Goal: Task Accomplishment & Management: Use online tool/utility

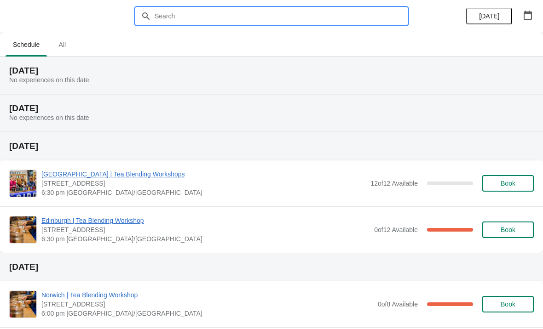
click at [220, 10] on input "text" at bounding box center [280, 16] width 253 height 17
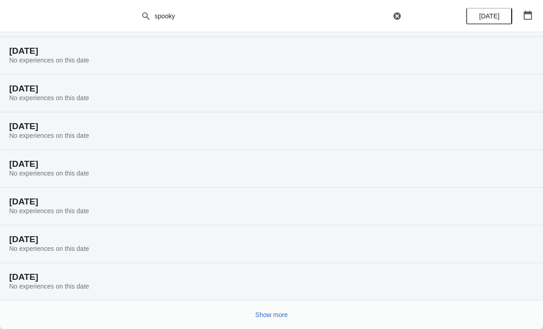
scroll to position [57, 0]
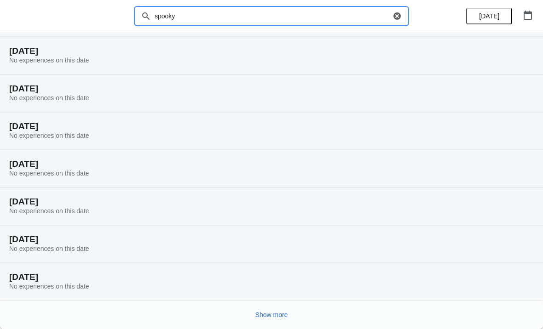
type input "spooky"
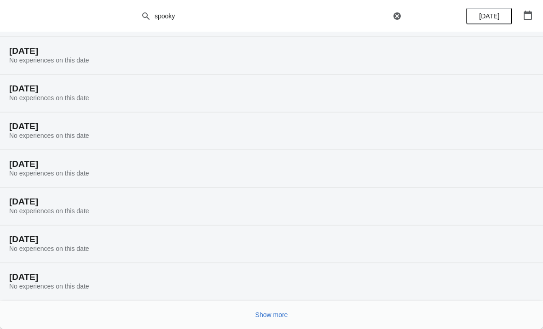
click at [269, 314] on span "Show more" at bounding box center [271, 314] width 33 height 7
click at [271, 309] on button "Show more" at bounding box center [272, 315] width 40 height 17
click at [274, 314] on span "Show more" at bounding box center [271, 314] width 33 height 7
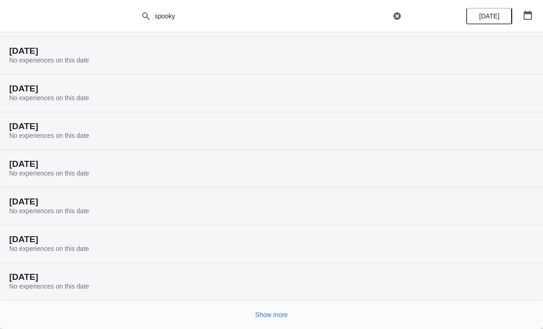
scroll to position [962, 0]
click at [275, 315] on span "Show more" at bounding box center [271, 314] width 33 height 7
click at [280, 311] on span "Show more" at bounding box center [271, 314] width 33 height 7
click at [268, 314] on span "Show more" at bounding box center [271, 314] width 33 height 7
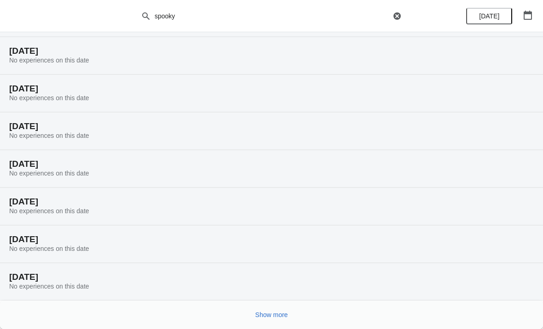
scroll to position [1566, 0]
click at [274, 319] on span "Show more" at bounding box center [271, 314] width 33 height 7
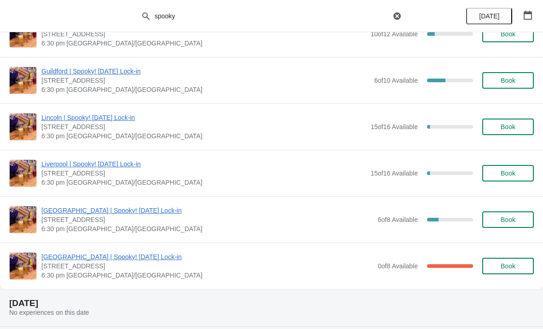
scroll to position [3043, 0]
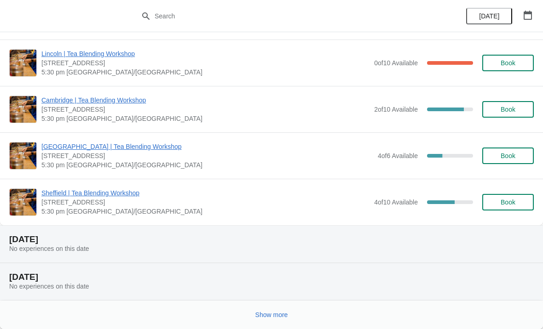
scroll to position [957, 0]
click at [273, 319] on span "Show more" at bounding box center [271, 314] width 33 height 7
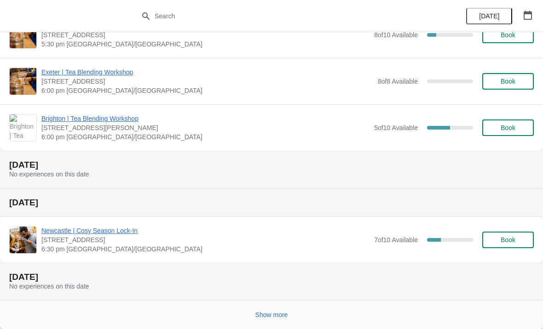
scroll to position [3254, 0]
click at [278, 313] on span "Show more" at bounding box center [271, 314] width 33 height 7
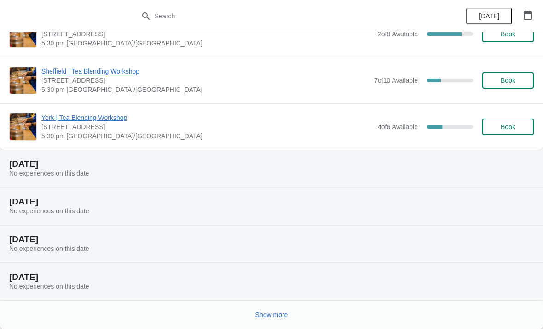
scroll to position [4409, 0]
click at [270, 315] on span "Show more" at bounding box center [271, 314] width 33 height 7
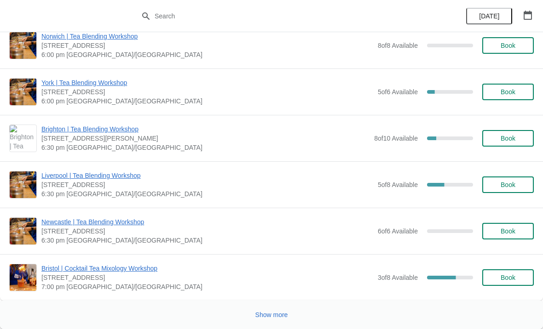
scroll to position [5917, 0]
click at [268, 315] on span "Show more" at bounding box center [271, 314] width 33 height 7
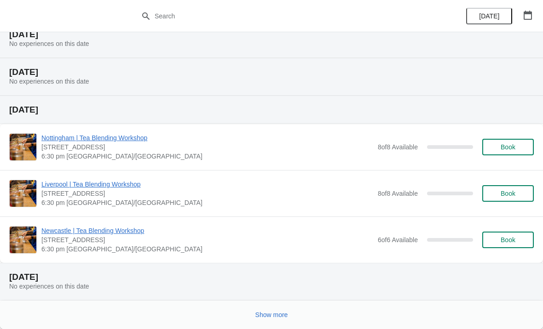
scroll to position [6896, 0]
click at [282, 316] on span "Show more" at bounding box center [271, 314] width 33 height 7
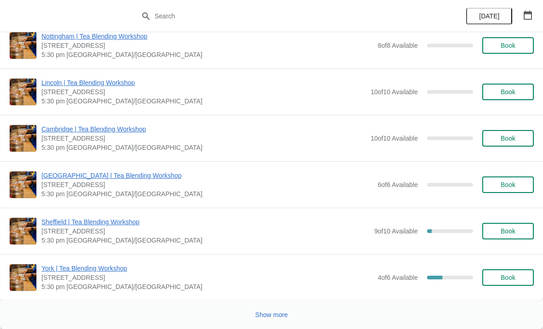
scroll to position [8784, 0]
click at [277, 316] on span "Show more" at bounding box center [271, 314] width 33 height 7
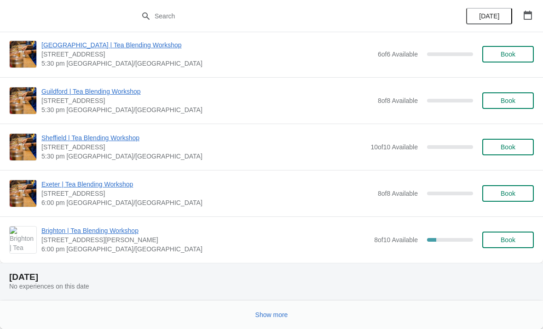
click at [262, 319] on span "Show more" at bounding box center [271, 314] width 33 height 7
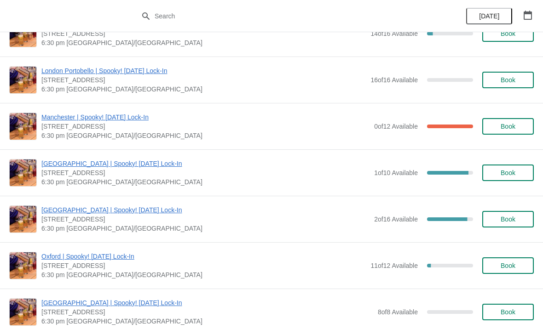
scroll to position [10711, 0]
